Goal: Find specific page/section: Find specific page/section

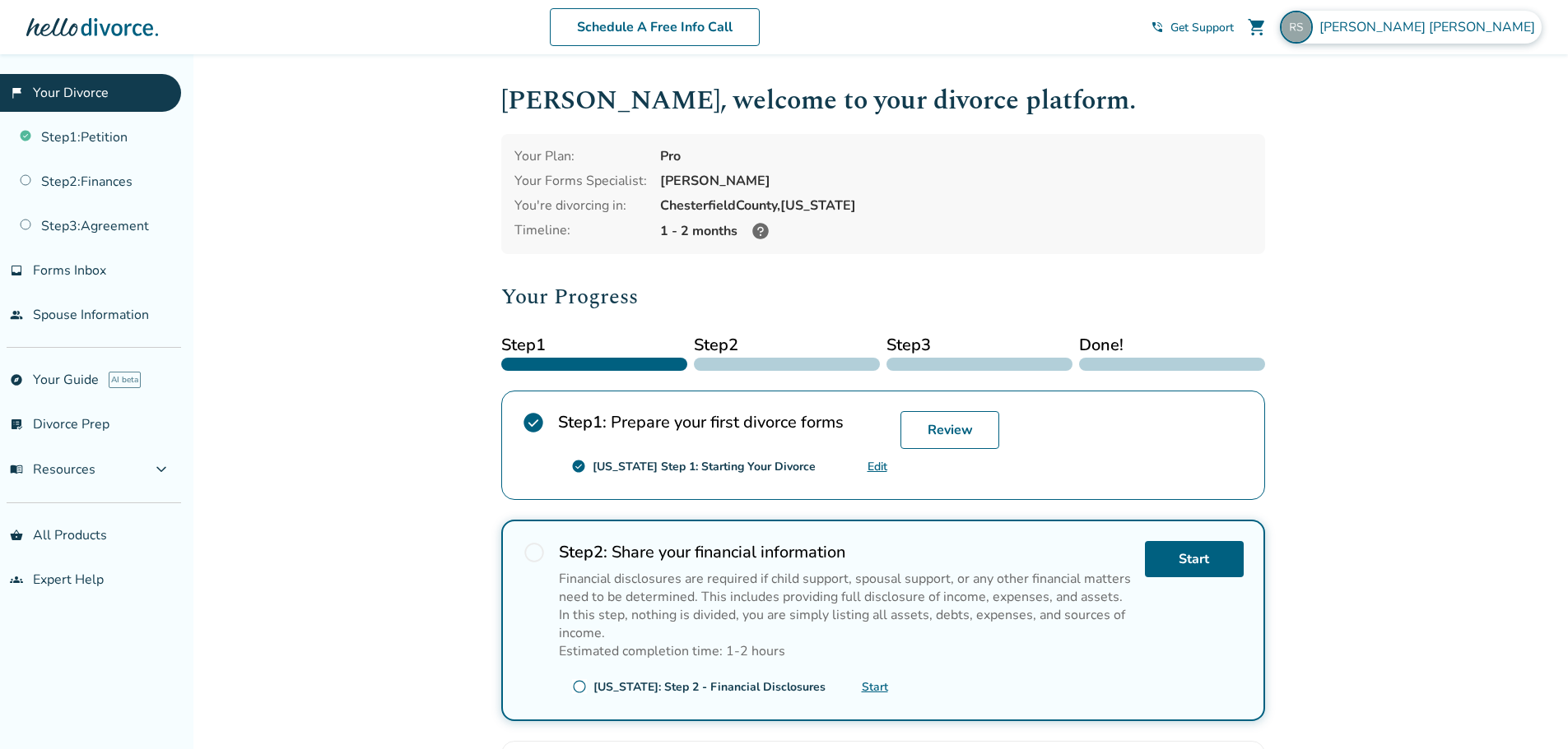
click at [1472, 33] on span "Ruth Shirley" at bounding box center [1429, 27] width 222 height 18
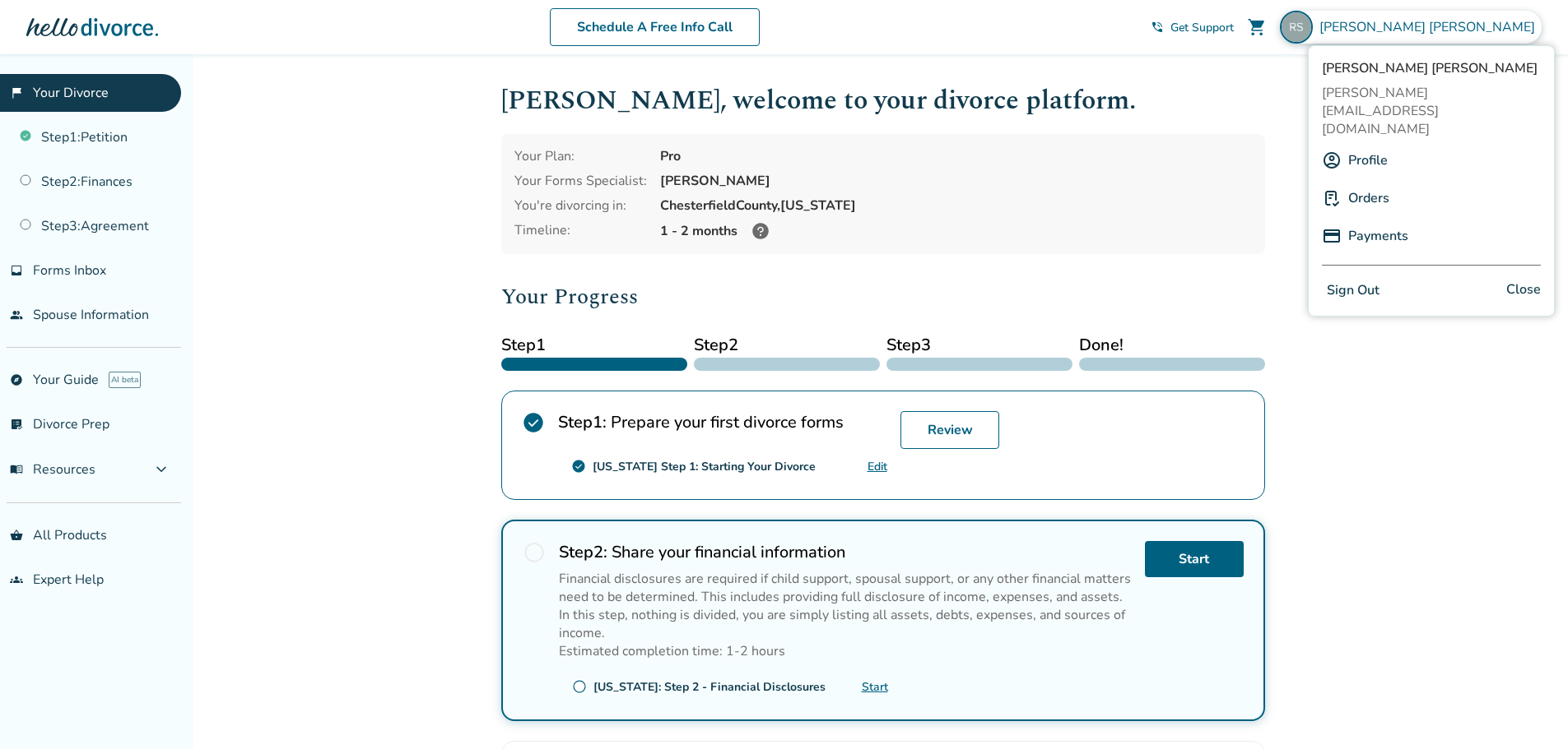
click at [1390, 221] on link "Payments" at bounding box center [1378, 236] width 60 height 31
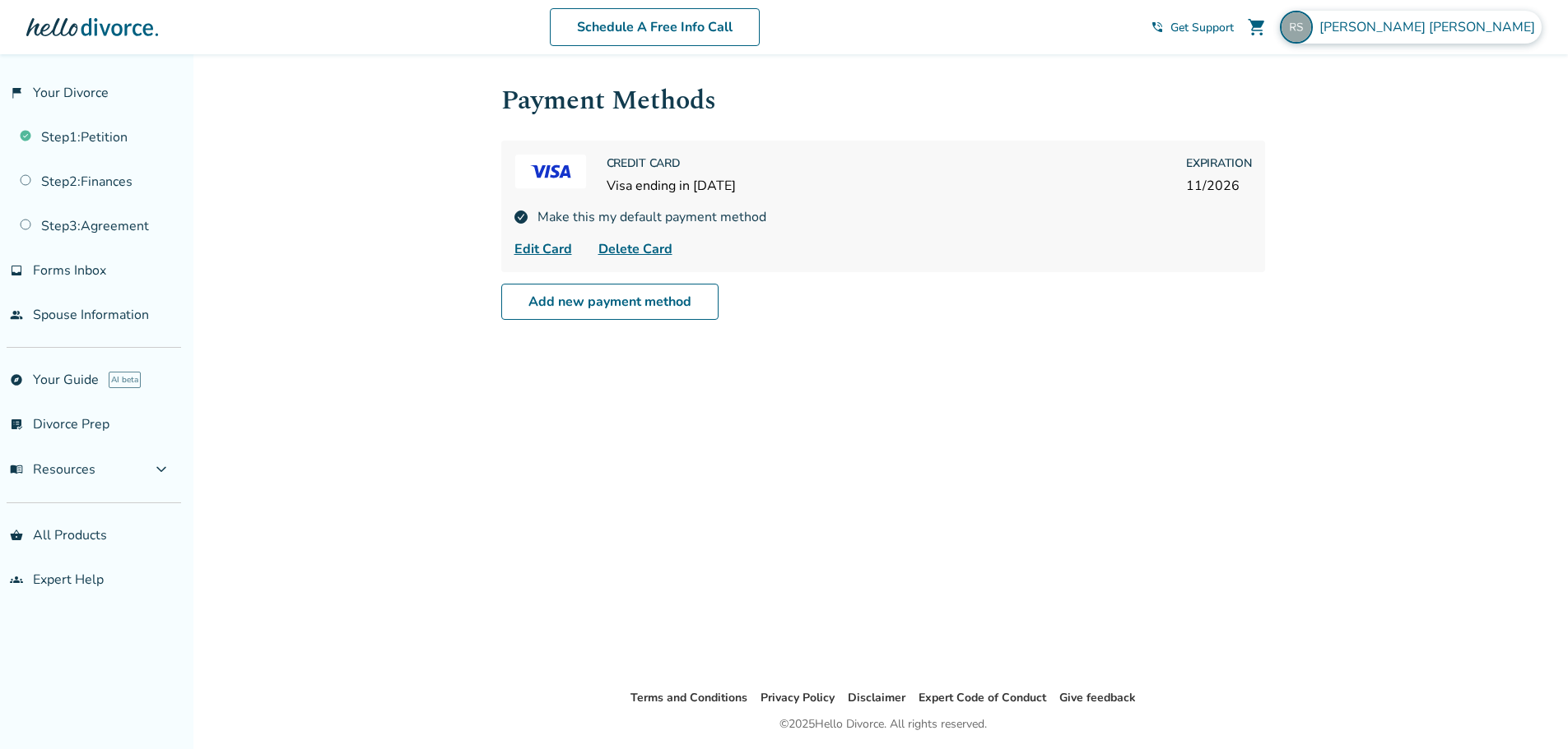
click at [1493, 29] on span "Ruth Shirley" at bounding box center [1429, 27] width 222 height 18
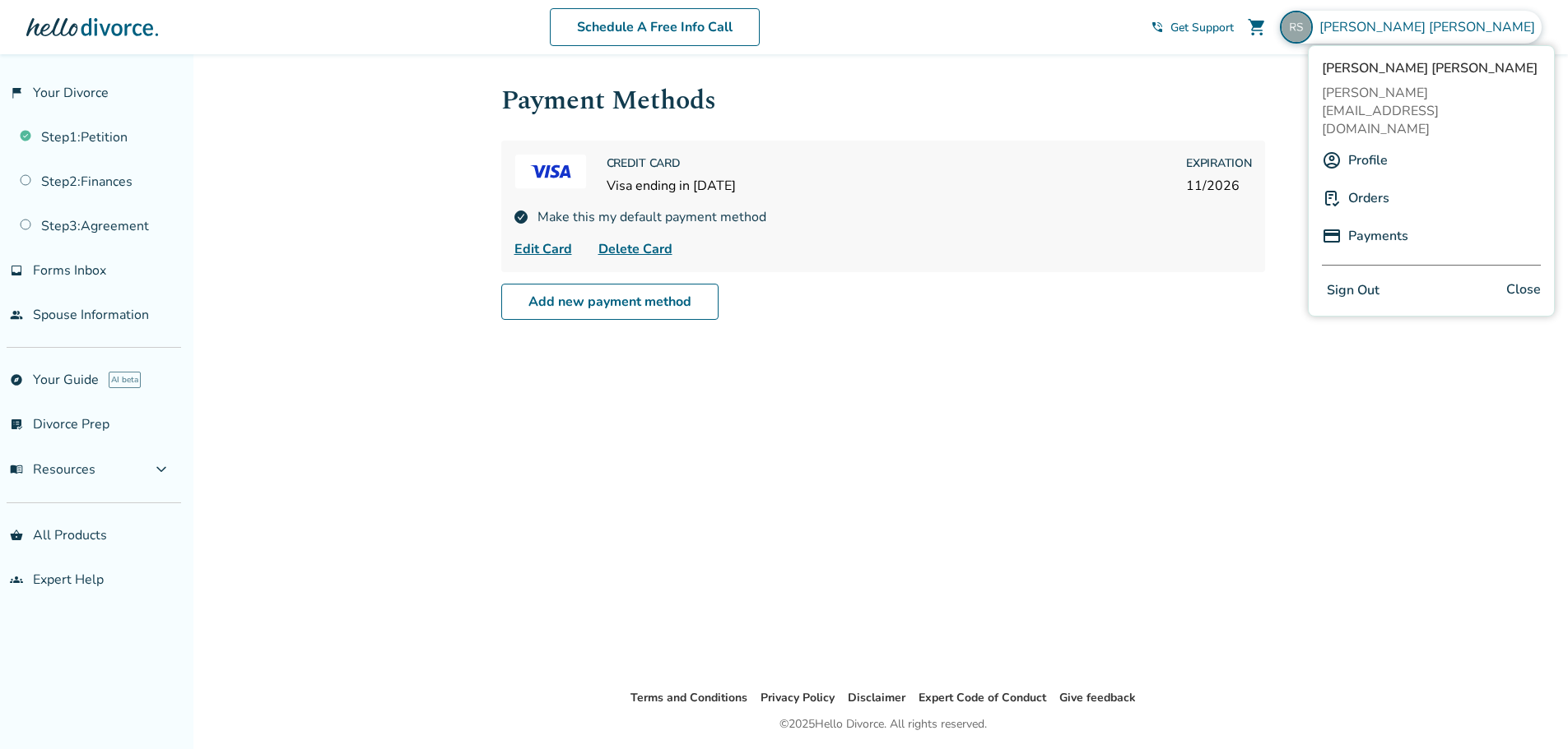
click at [1384, 182] on link "Orders" at bounding box center [1368, 198] width 41 height 31
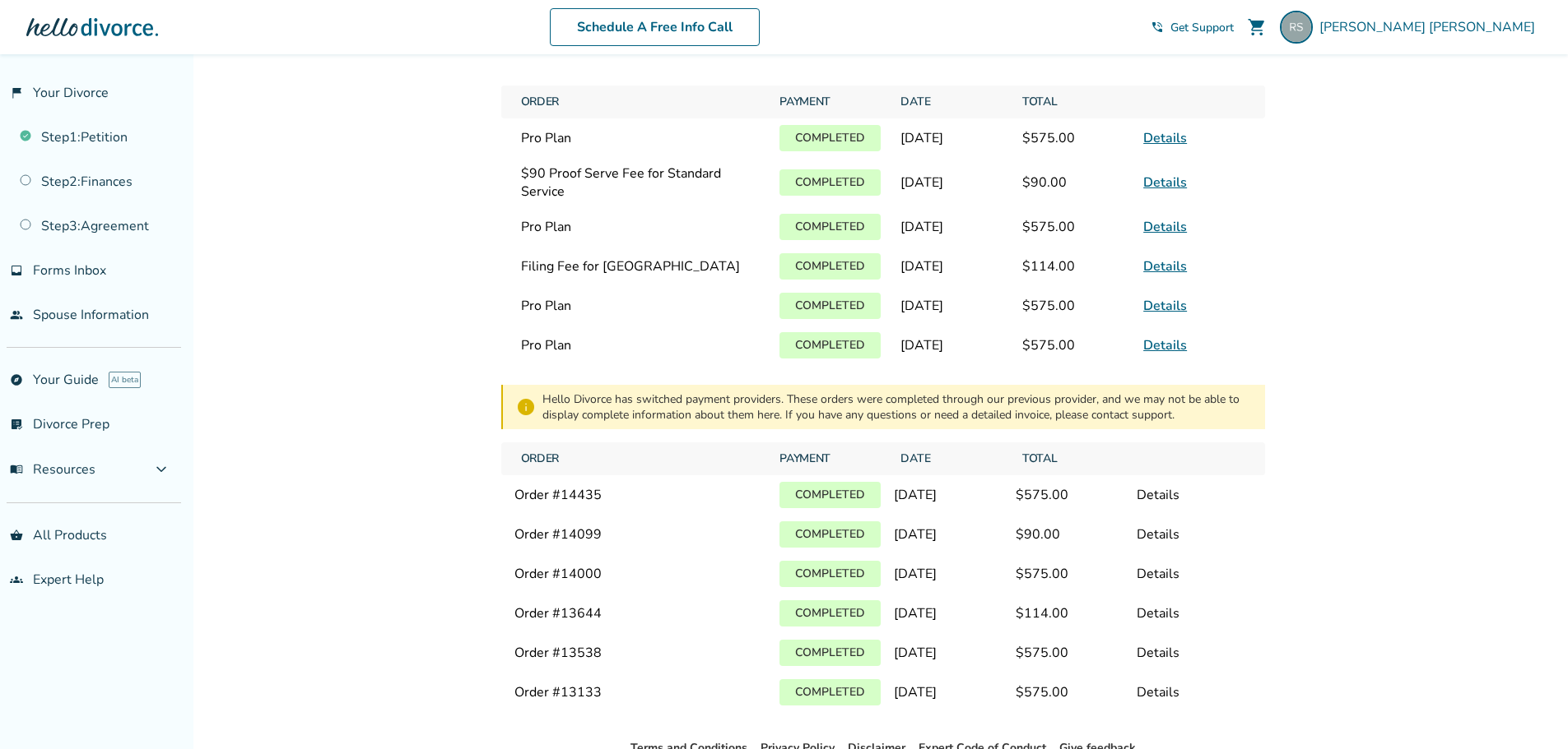
scroll to position [160, 0]
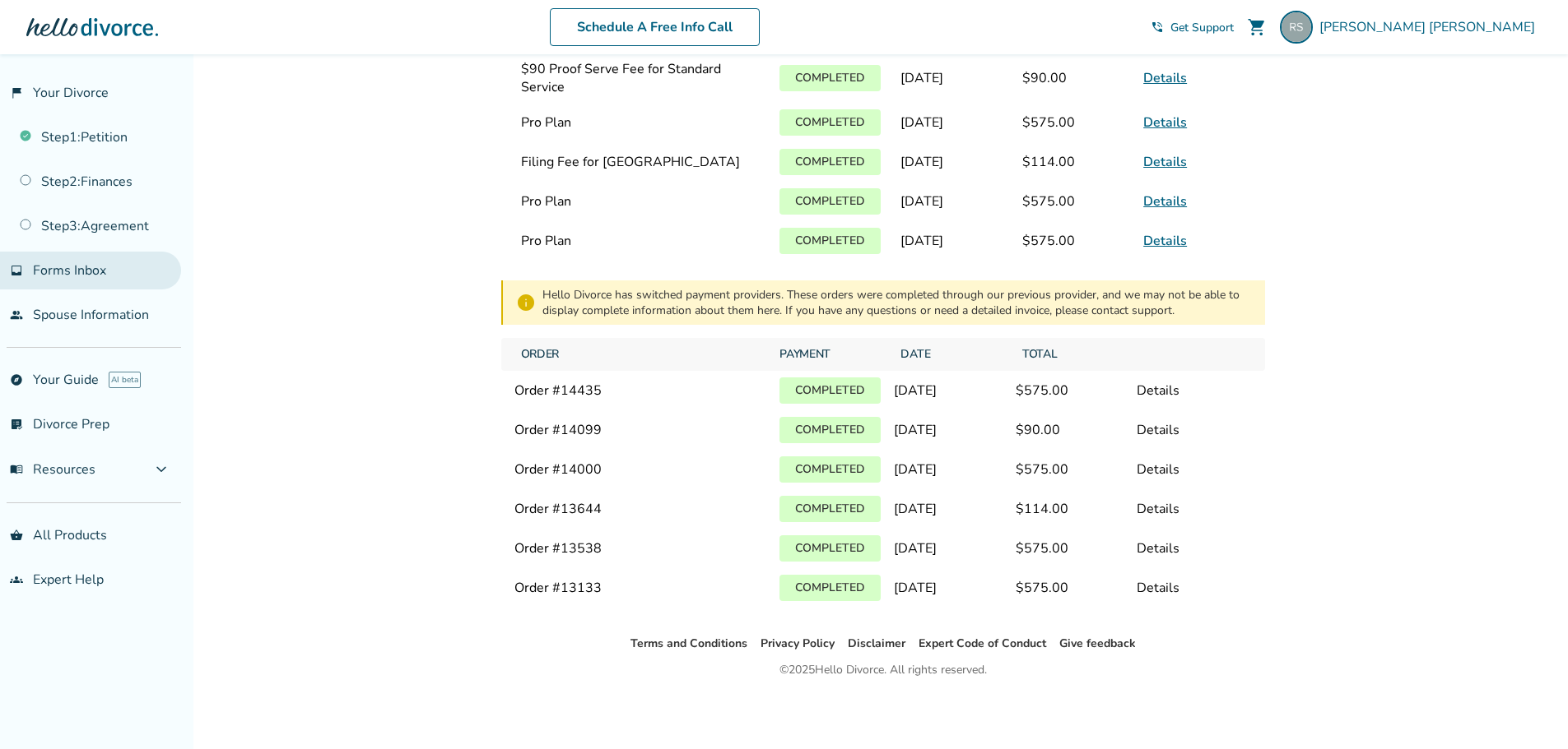
click at [98, 273] on span "Forms Inbox" at bounding box center [69, 271] width 73 height 18
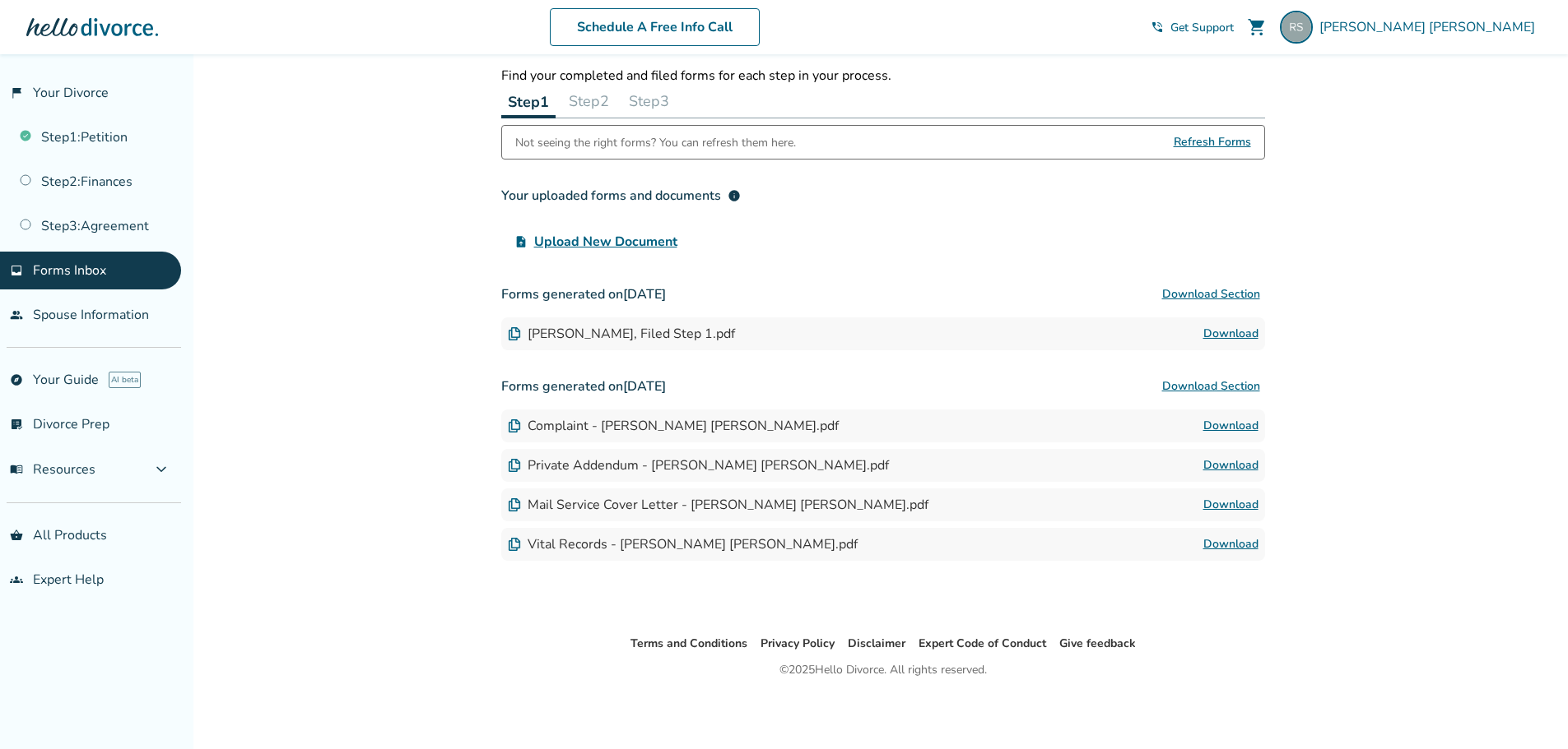
scroll to position [55, 0]
click at [1242, 335] on link "Download" at bounding box center [1230, 334] width 55 height 20
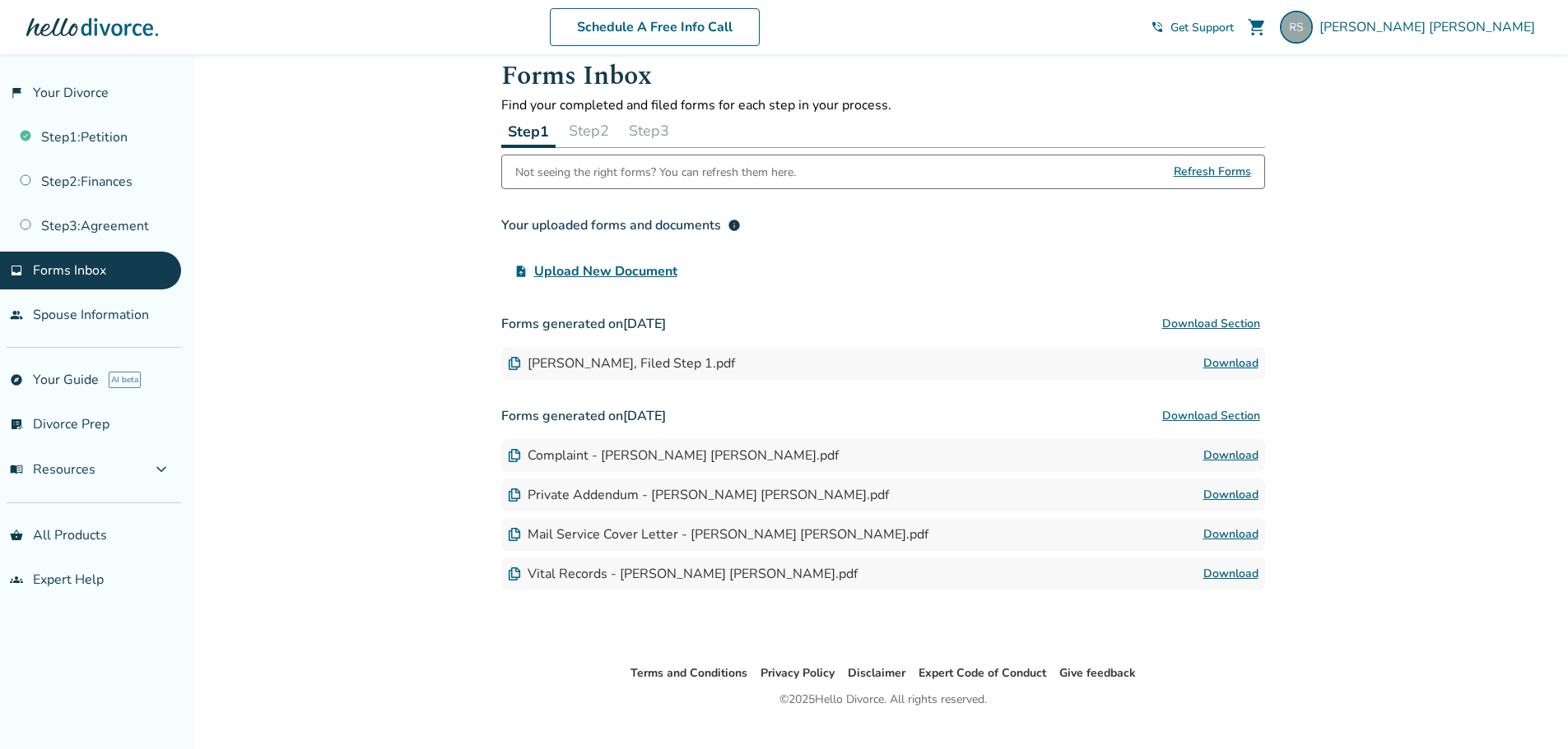
scroll to position [0, 0]
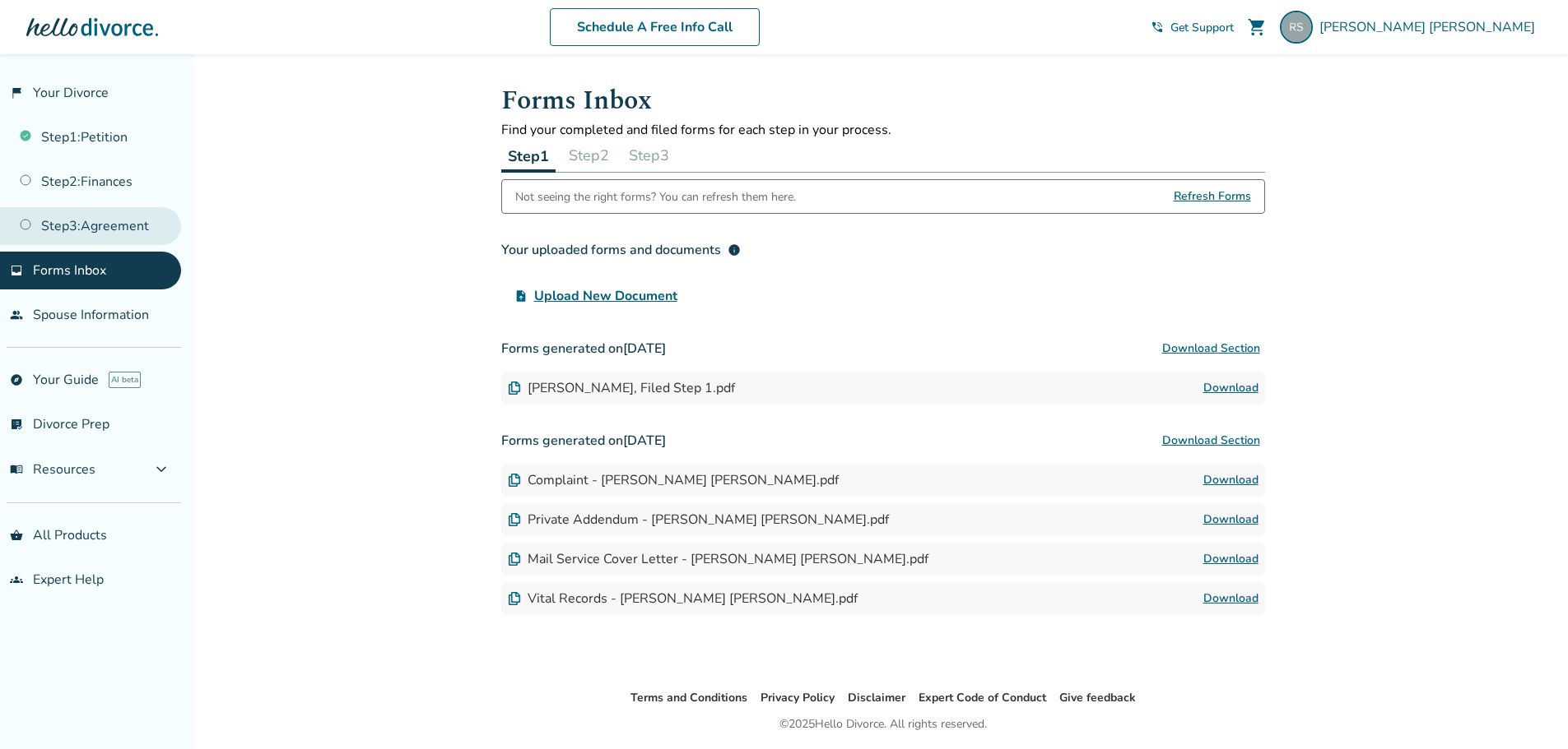
click at [99, 231] on link "Step 3 : Agreement" at bounding box center [90, 225] width 181 height 37
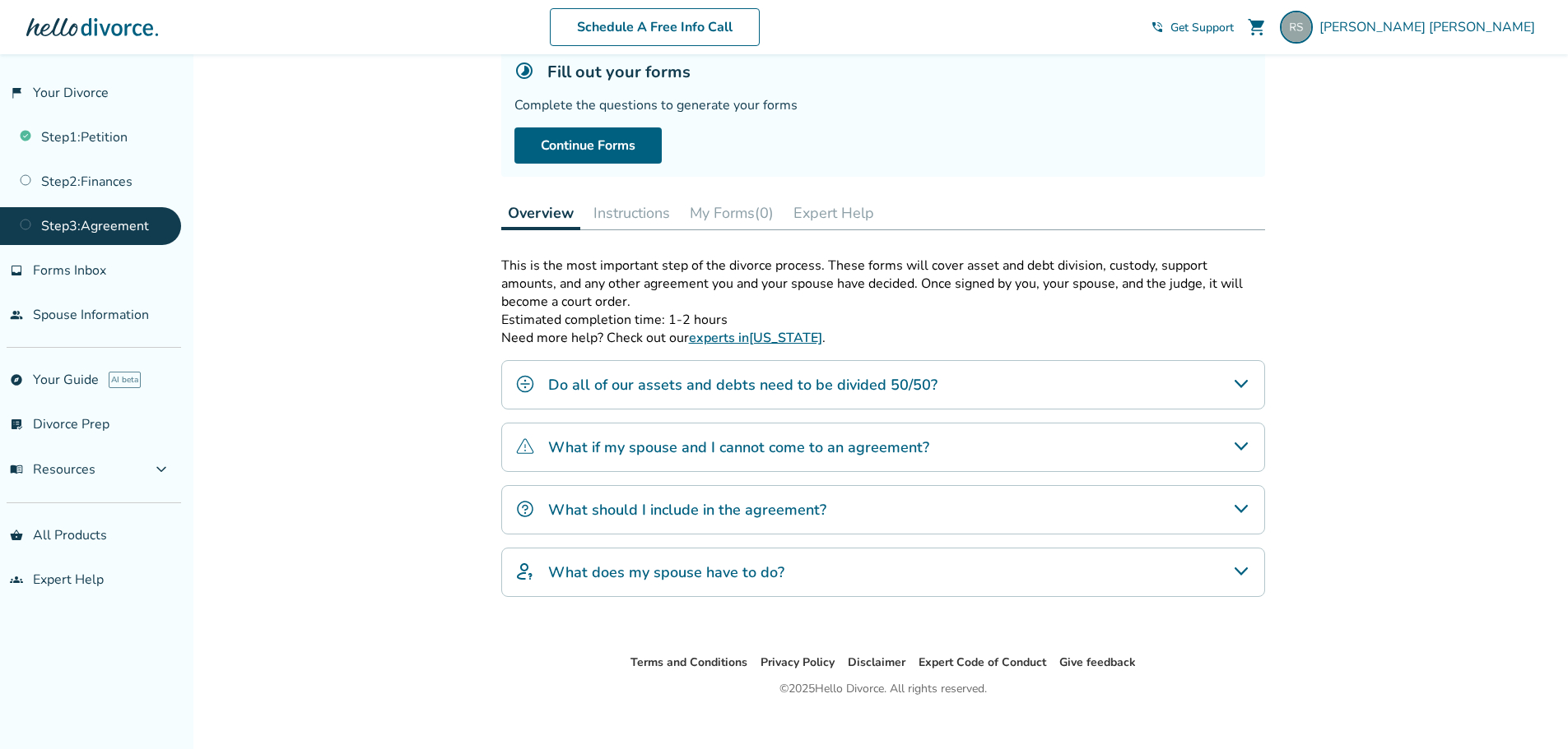
scroll to position [130, 0]
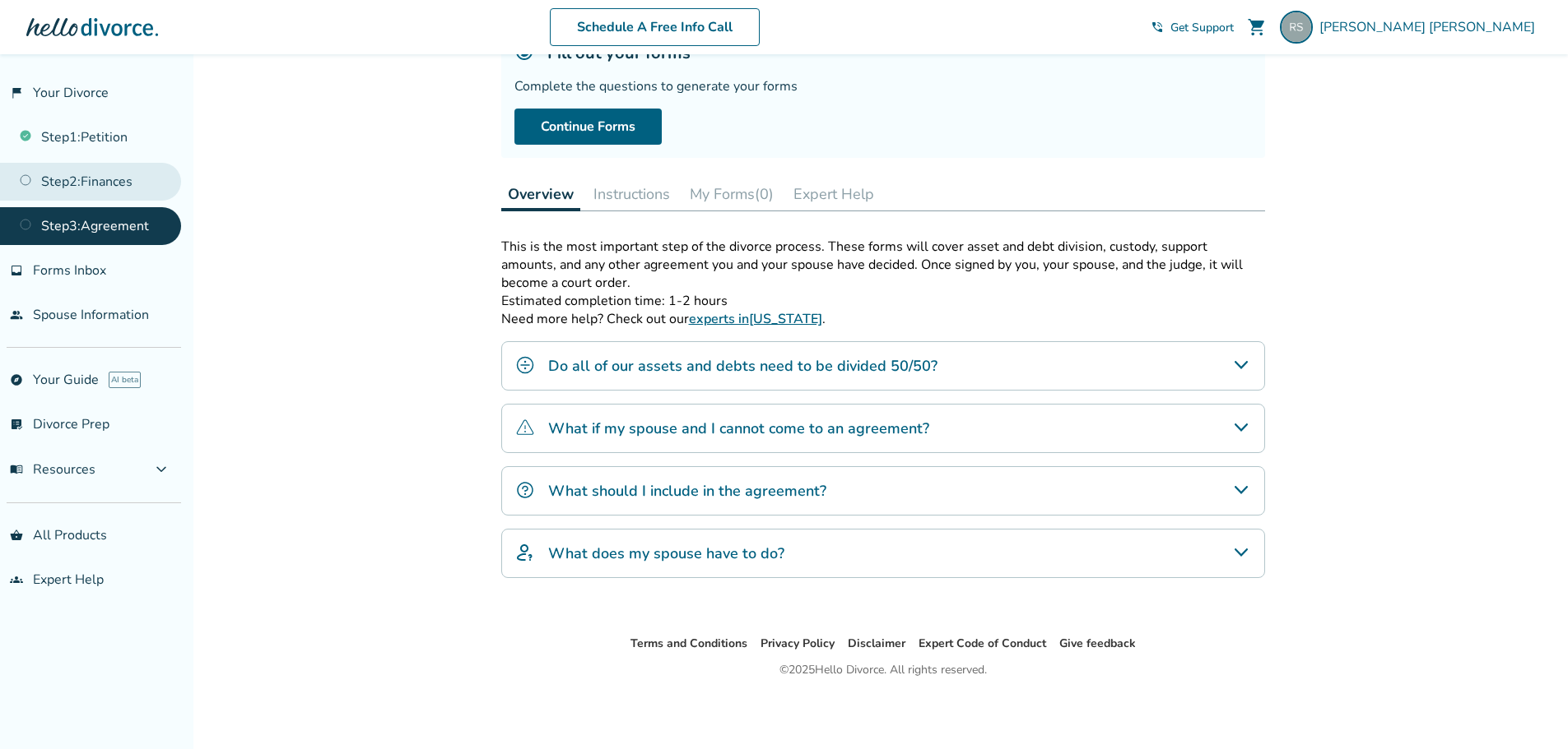
click at [131, 180] on link "Step 2 : Finances" at bounding box center [90, 182] width 181 height 37
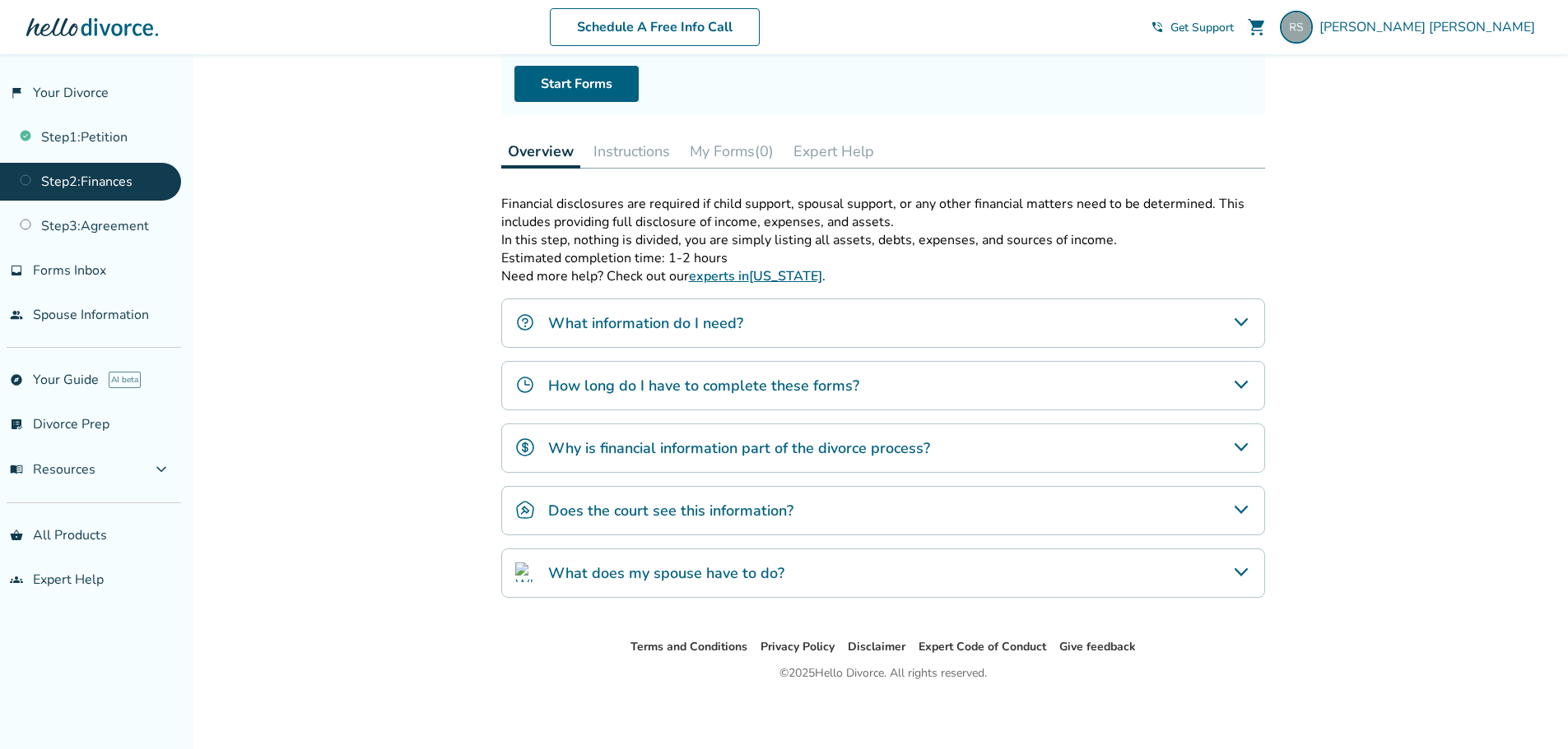
scroll to position [176, 0]
